Goal: Task Accomplishment & Management: Complete application form

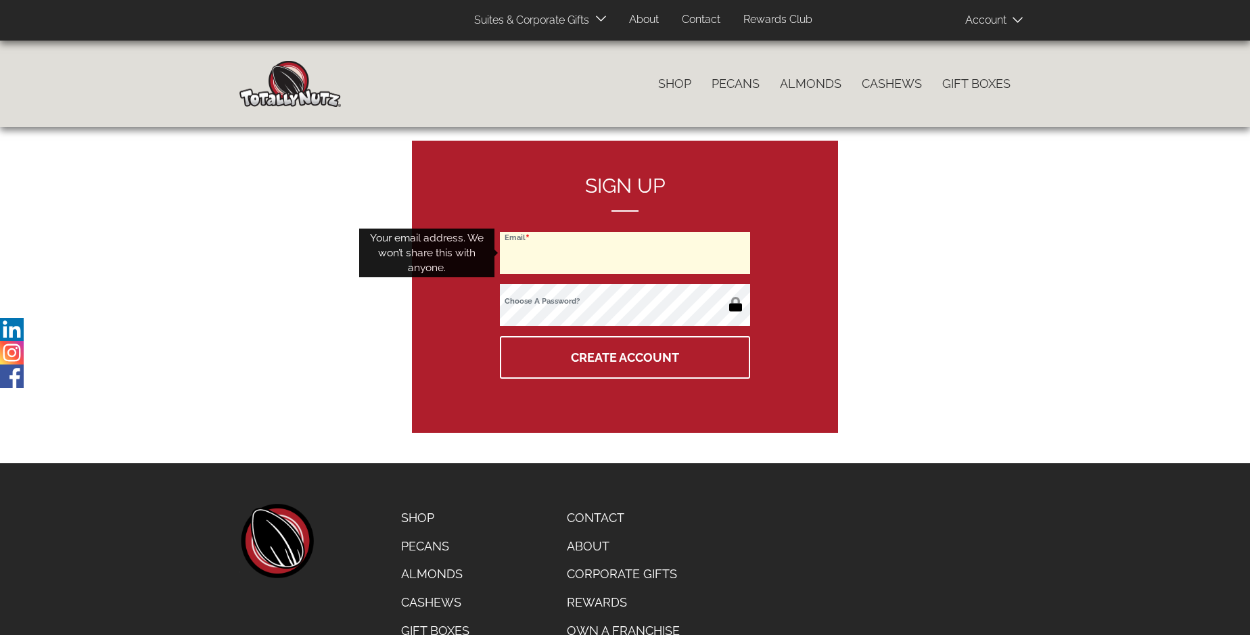
click at [625, 253] on input "Email" at bounding box center [625, 253] width 250 height 42
type input "[EMAIL_ADDRESS][DOMAIN_NAME]"
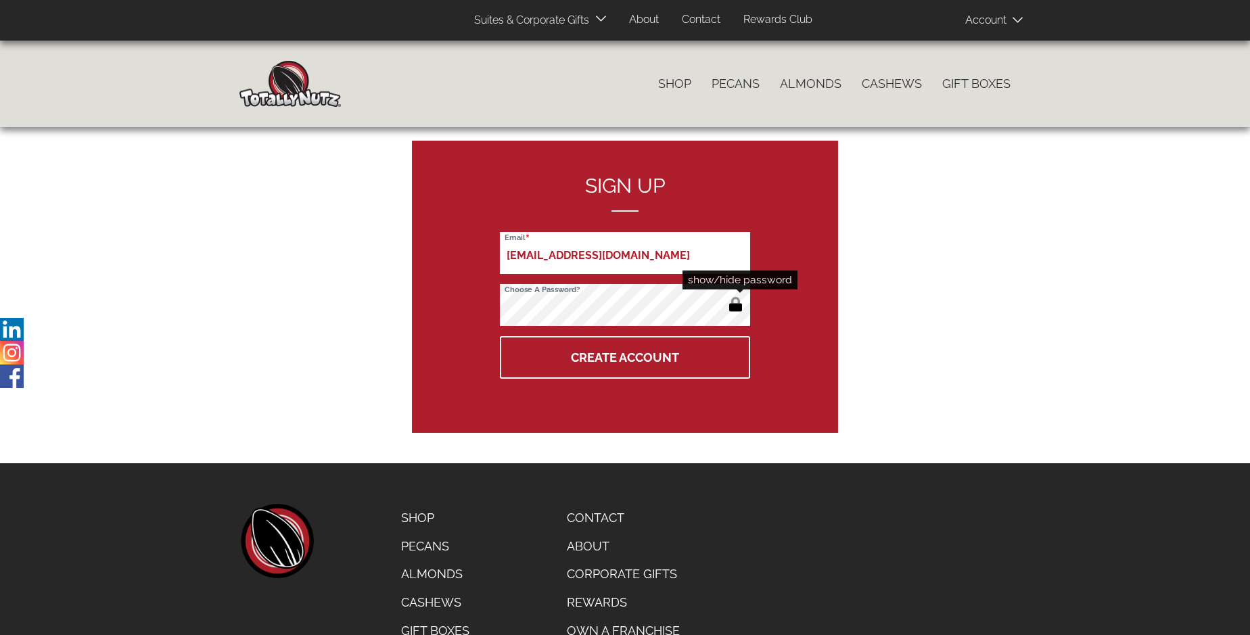
click at [735, 306] on button "button" at bounding box center [736, 306] width 22 height 22
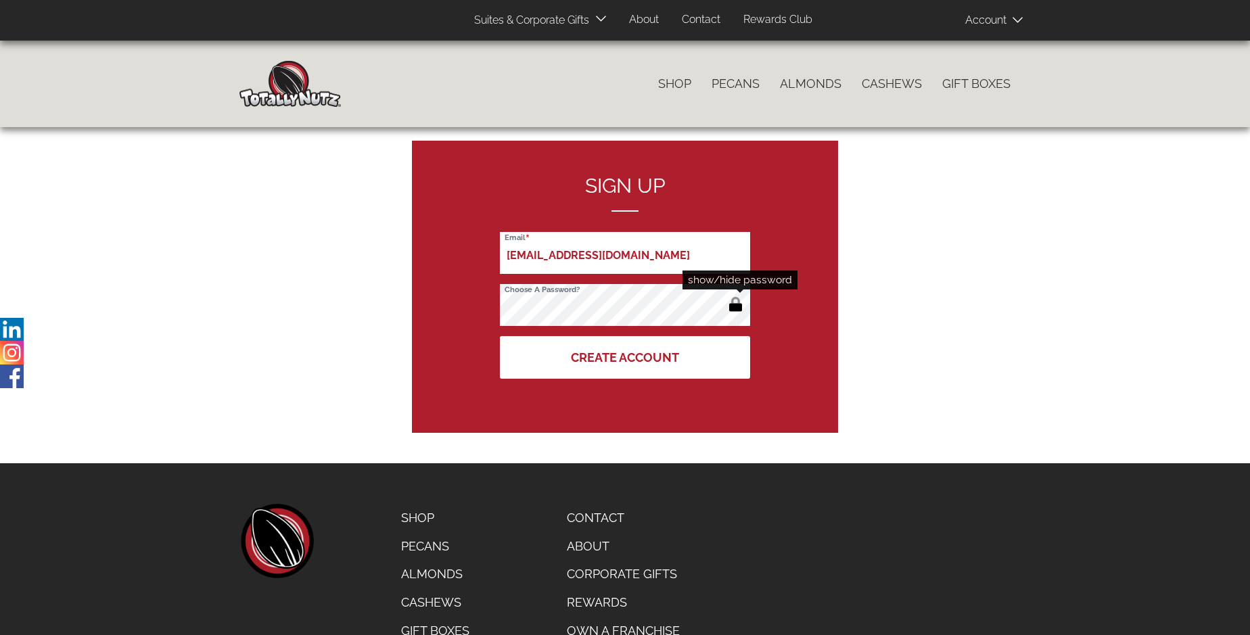
click at [625, 357] on button "Create Account" at bounding box center [625, 357] width 250 height 43
